Goal: Task Accomplishment & Management: Complete application form

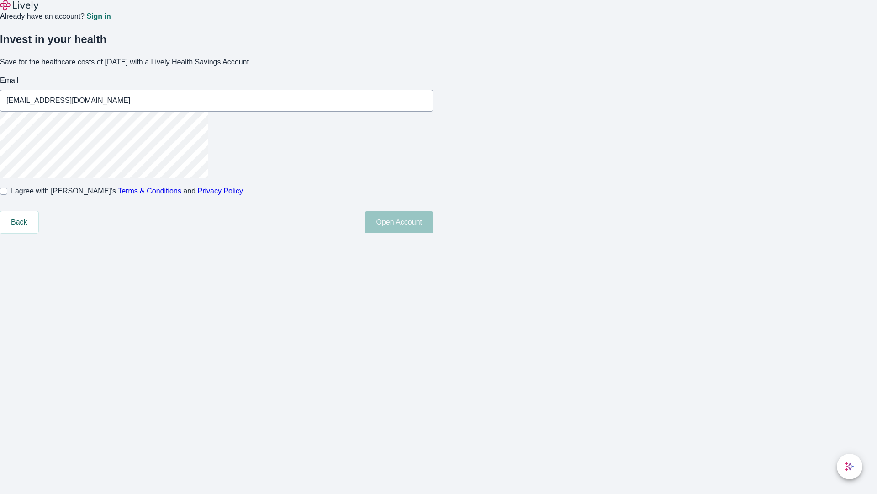
click at [7, 195] on input "I agree with Lively’s Terms & Conditions and Privacy Policy" at bounding box center [3, 190] width 7 height 7
checkbox input "true"
click at [433, 233] on button "Open Account" at bounding box center [399, 222] width 68 height 22
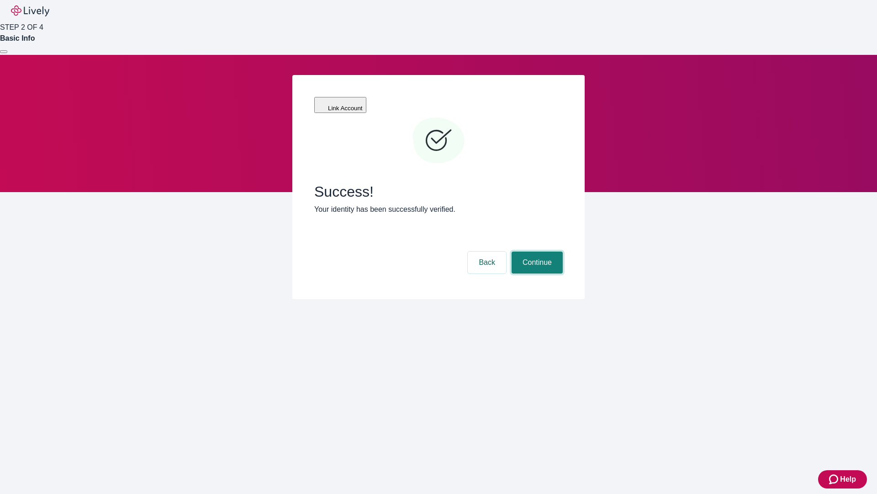
click at [536, 251] on button "Continue" at bounding box center [537, 262] width 51 height 22
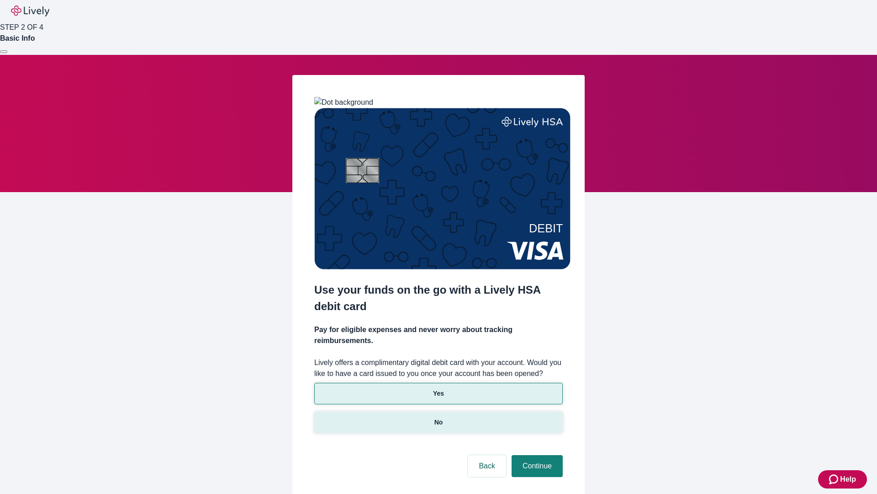
click at [438, 417] on p "No" at bounding box center [439, 422] width 9 height 10
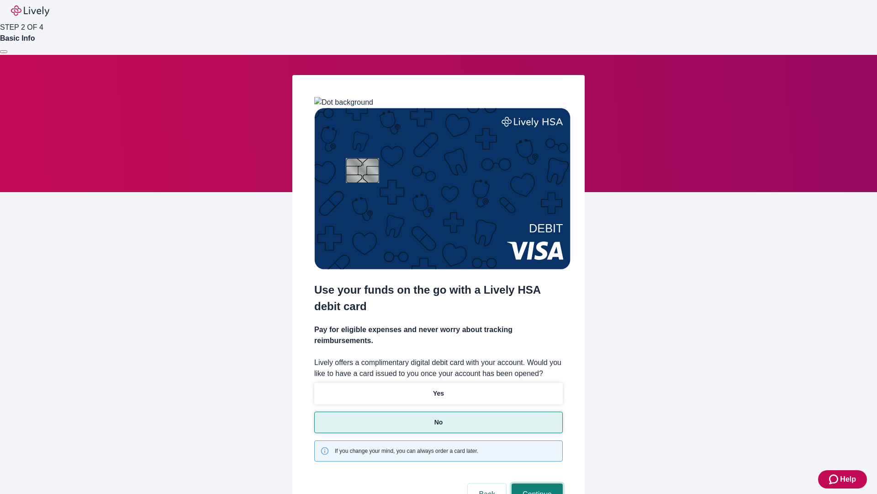
click at [536, 483] on button "Continue" at bounding box center [537, 494] width 51 height 22
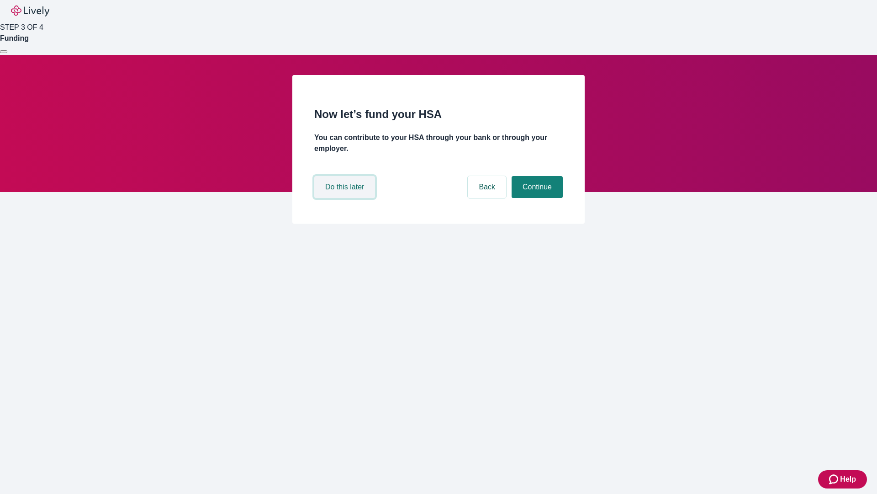
click at [346, 198] on button "Do this later" at bounding box center [344, 187] width 61 height 22
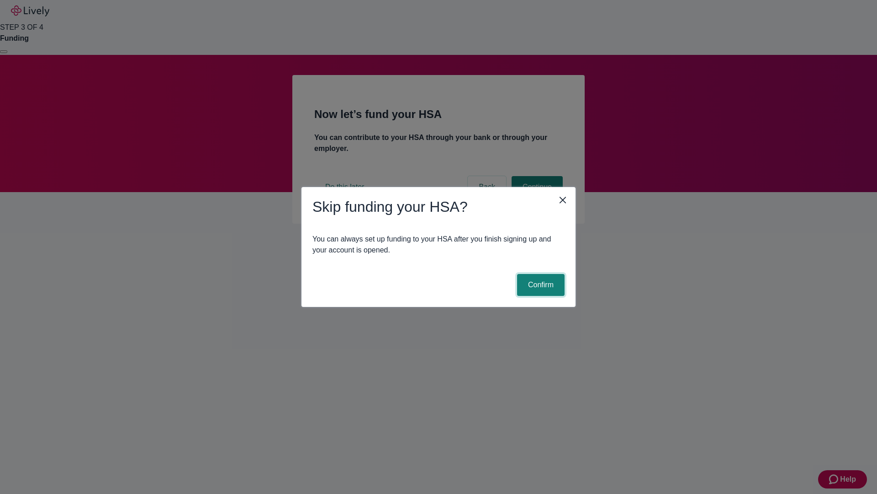
click at [540, 285] on button "Confirm" at bounding box center [541, 285] width 48 height 22
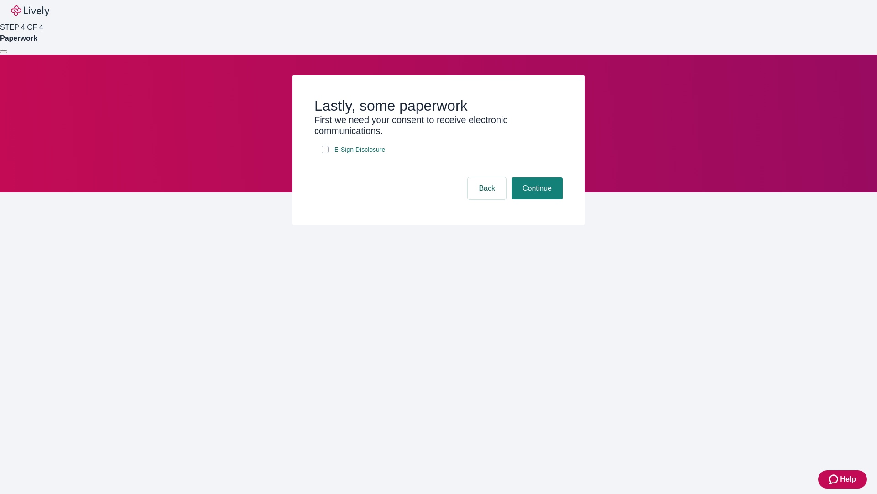
click at [325, 153] on input "E-Sign Disclosure" at bounding box center [325, 149] width 7 height 7
checkbox input "true"
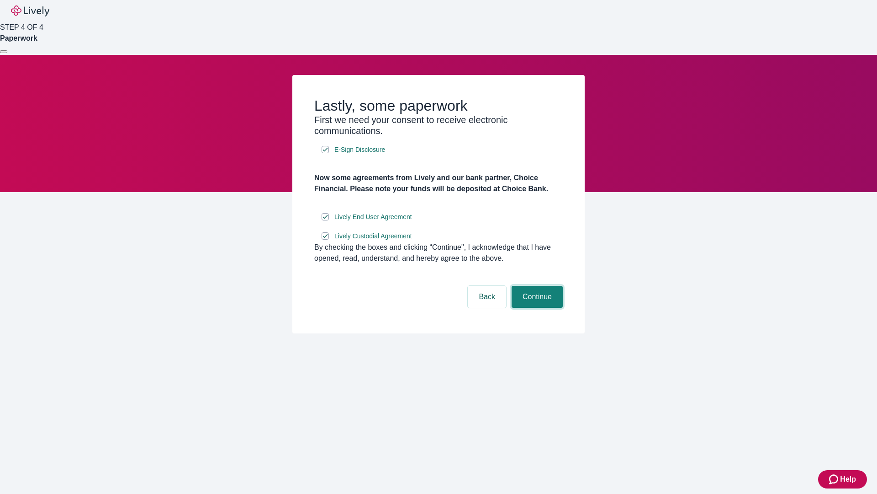
click at [536, 308] on button "Continue" at bounding box center [537, 297] width 51 height 22
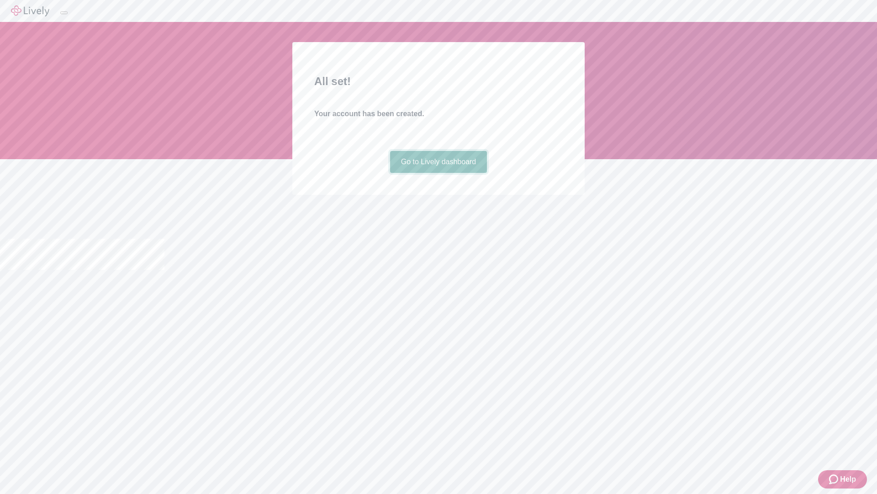
click at [438, 173] on link "Go to Lively dashboard" at bounding box center [438, 162] width 97 height 22
